Goal: Share content: Share content

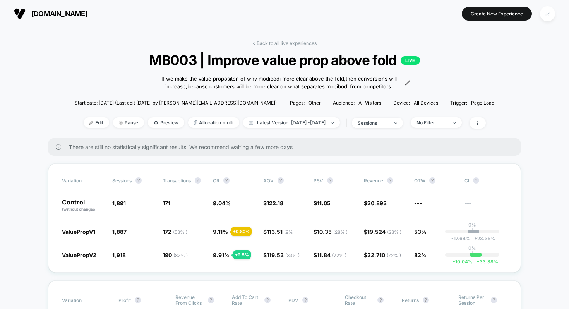
click at [286, 42] on link "< Back to all live experiences" at bounding box center [284, 43] width 64 height 6
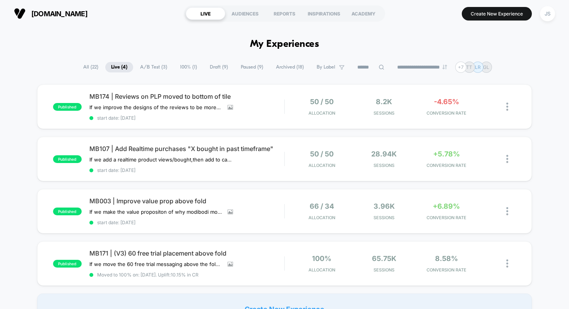
click at [245, 67] on span "Paused ( 9 )" at bounding box center [252, 67] width 34 height 10
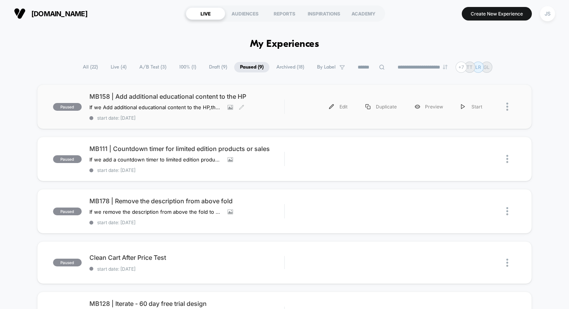
click at [188, 95] on span "MB158 | Add additional educational content to the HP" at bounding box center [186, 96] width 195 height 8
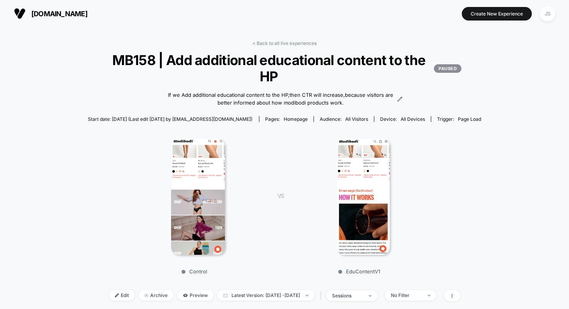
scroll to position [70, 0]
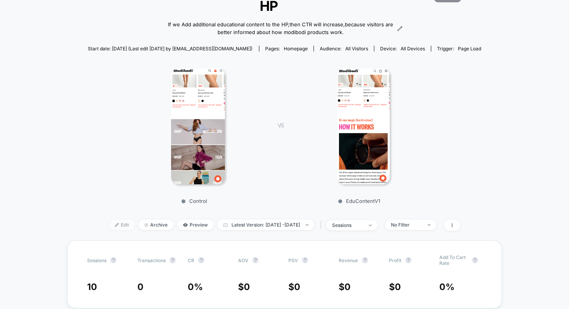
click at [109, 229] on span "Edit" at bounding box center [122, 224] width 26 height 10
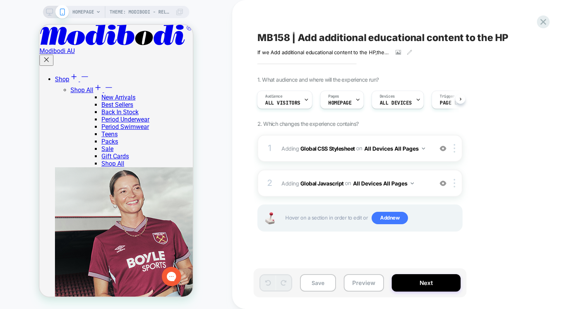
scroll to position [275, 0]
click at [362, 284] on button "Preview" at bounding box center [363, 282] width 40 height 17
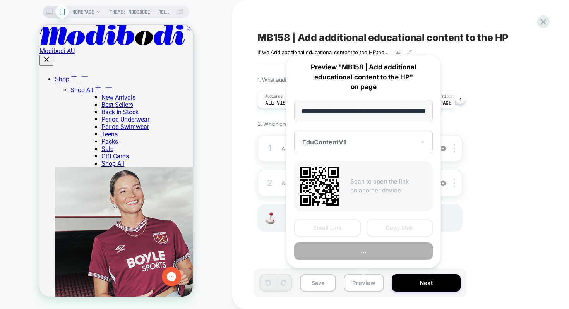
scroll to position [0, 70]
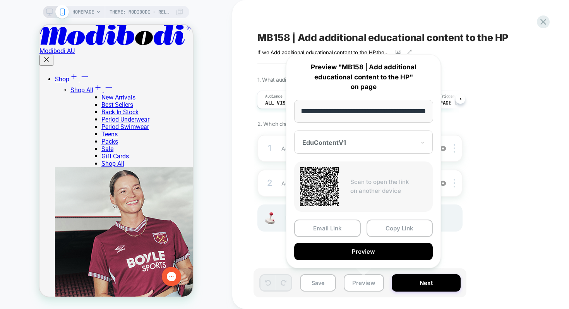
click at [471, 243] on div "1. What audience and where will the experience run? Audience All Visitors Pages…" at bounding box center [398, 163] width 282 height 174
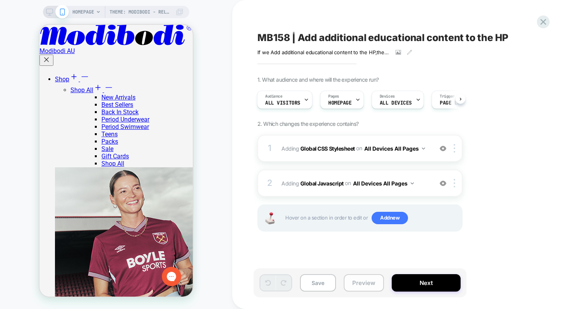
click at [355, 286] on button "Preview" at bounding box center [363, 282] width 40 height 17
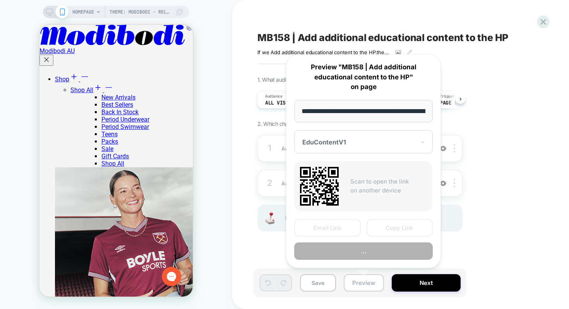
scroll to position [0, 70]
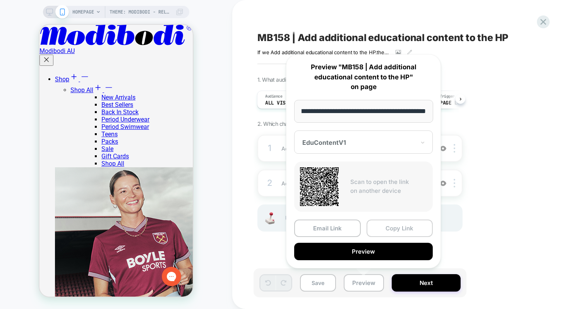
click at [393, 226] on button "Copy Link" at bounding box center [399, 227] width 67 height 17
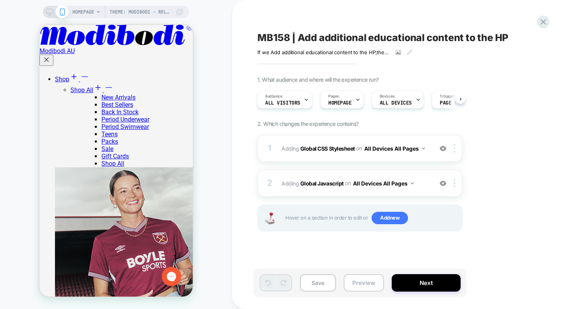
click at [374, 288] on button "Preview" at bounding box center [363, 282] width 40 height 17
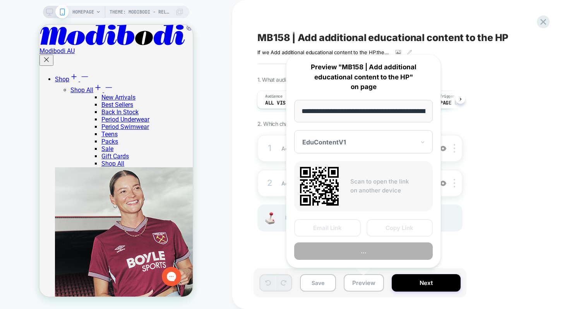
scroll to position [0, 70]
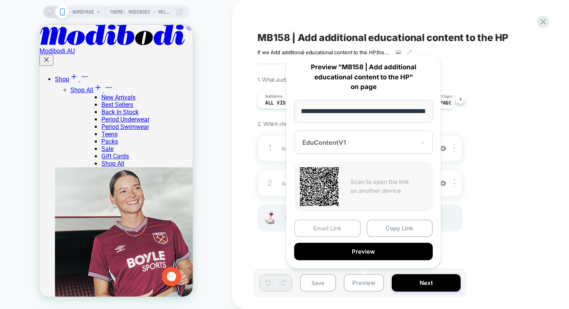
click at [329, 230] on button "Email Link" at bounding box center [327, 227] width 67 height 17
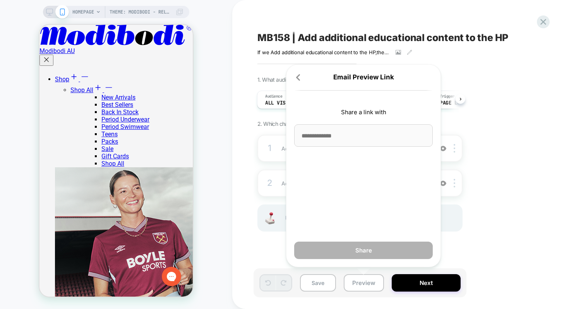
click at [326, 138] on input at bounding box center [363, 135] width 138 height 22
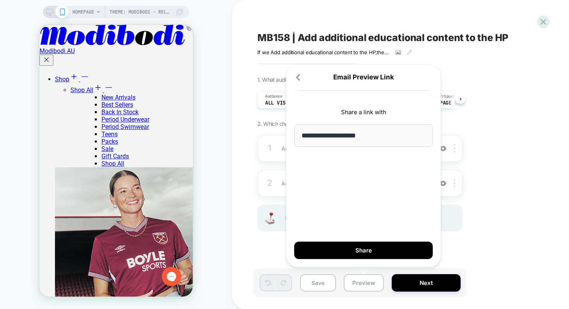
type input "**********"
click at [329, 158] on div "**********" at bounding box center [363, 165] width 155 height 203
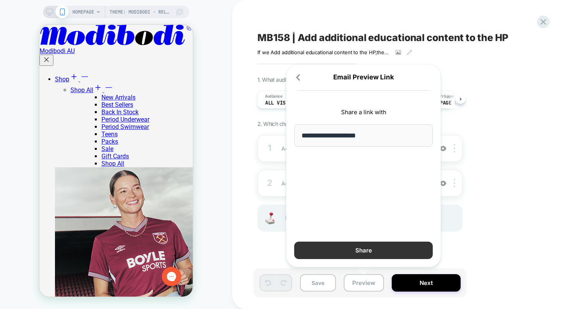
click at [336, 244] on button "Share" at bounding box center [363, 249] width 138 height 17
